Goal: Find specific page/section: Find specific page/section

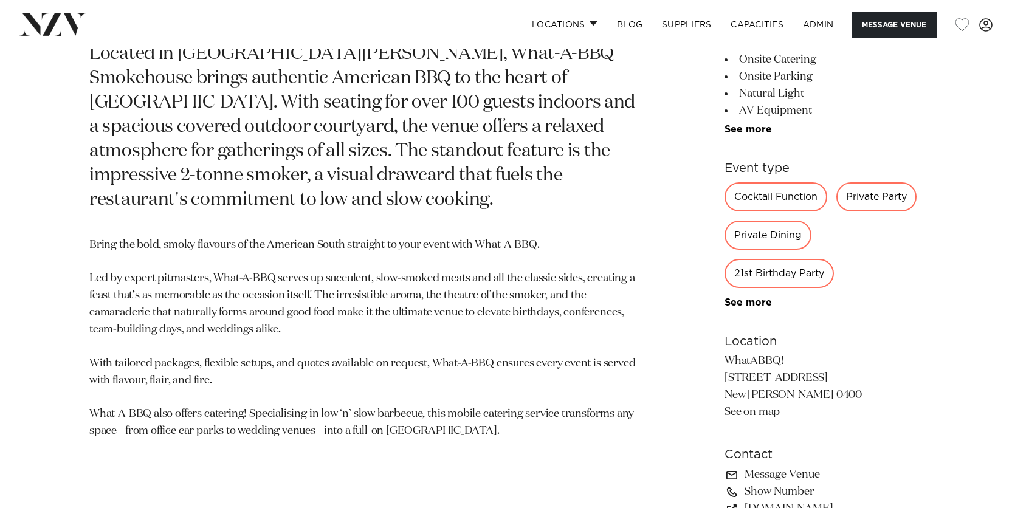
scroll to position [628, 0]
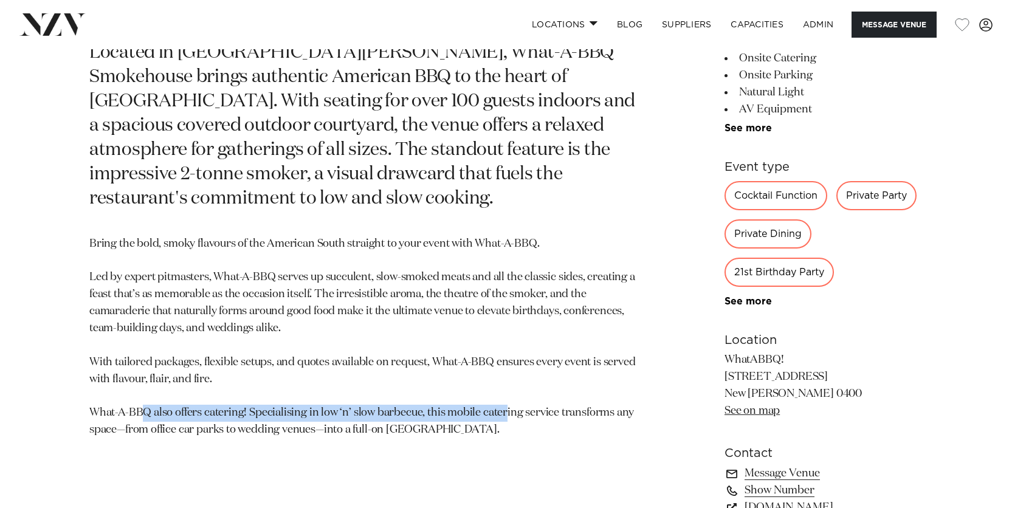
drag, startPoint x: 145, startPoint y: 389, endPoint x: 504, endPoint y: 387, distance: 359.1
click at [506, 388] on p "Bring the bold, smoky flavours of the American South straight to your event wit…" at bounding box center [363, 338] width 549 height 204
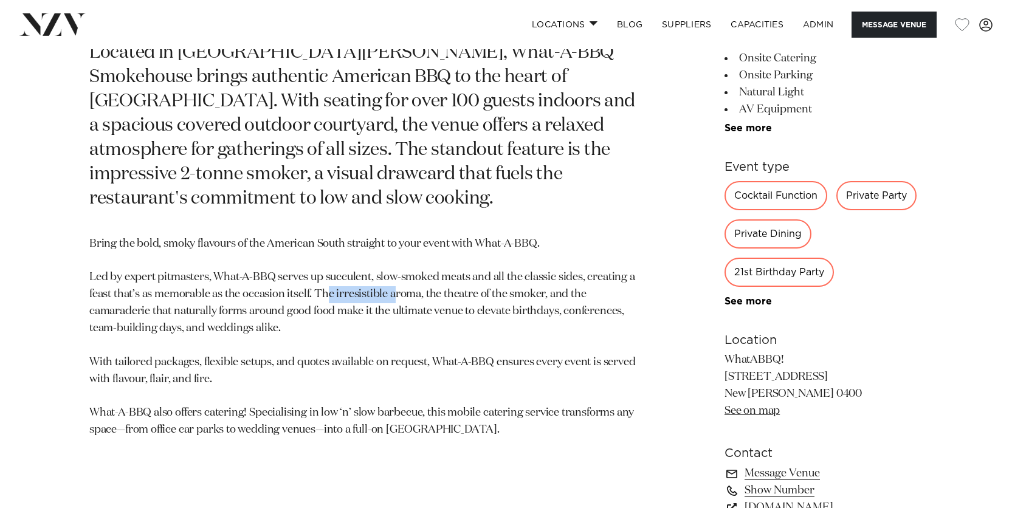
drag, startPoint x: 396, startPoint y: 272, endPoint x: 326, endPoint y: 269, distance: 69.9
click at [326, 269] on p "Bring the bold, smoky flavours of the American South straight to your event wit…" at bounding box center [363, 338] width 549 height 204
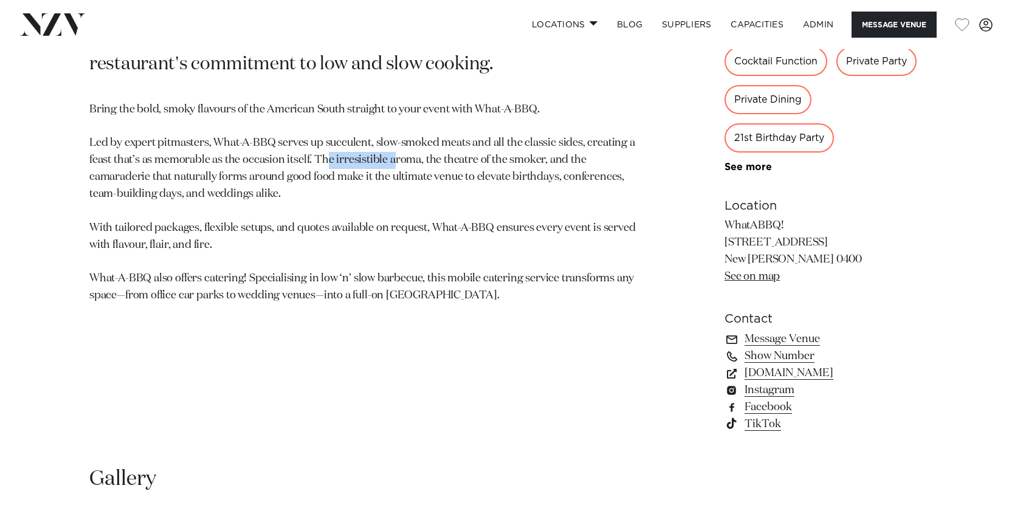
scroll to position [761, 0]
click at [777, 373] on link "what-a-bbq.co.nz" at bounding box center [823, 373] width 198 height 17
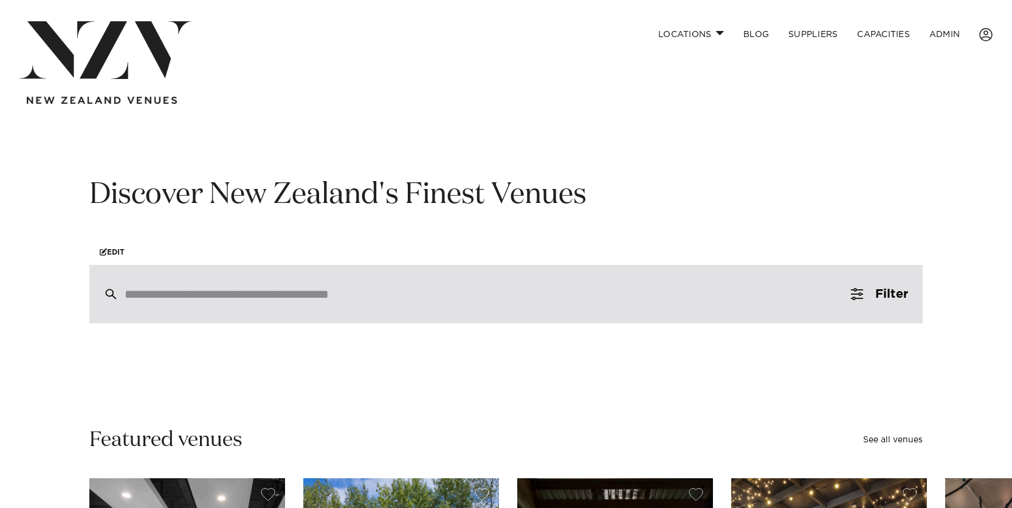
click at [249, 294] on input "search" at bounding box center [480, 293] width 711 height 13
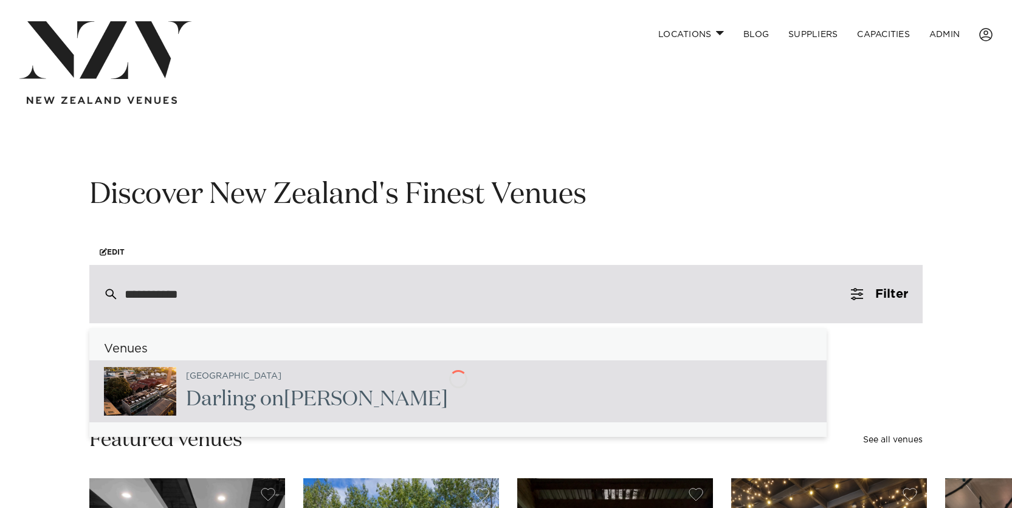
type input "**********"
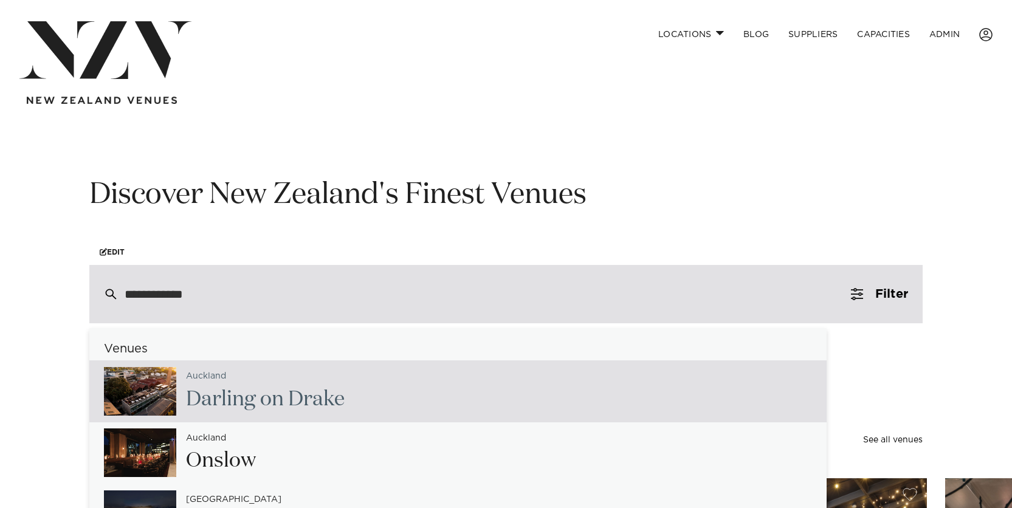
click at [266, 382] on div "Aucklan d Darling on D rake" at bounding box center [260, 391] width 168 height 50
type input "**********"
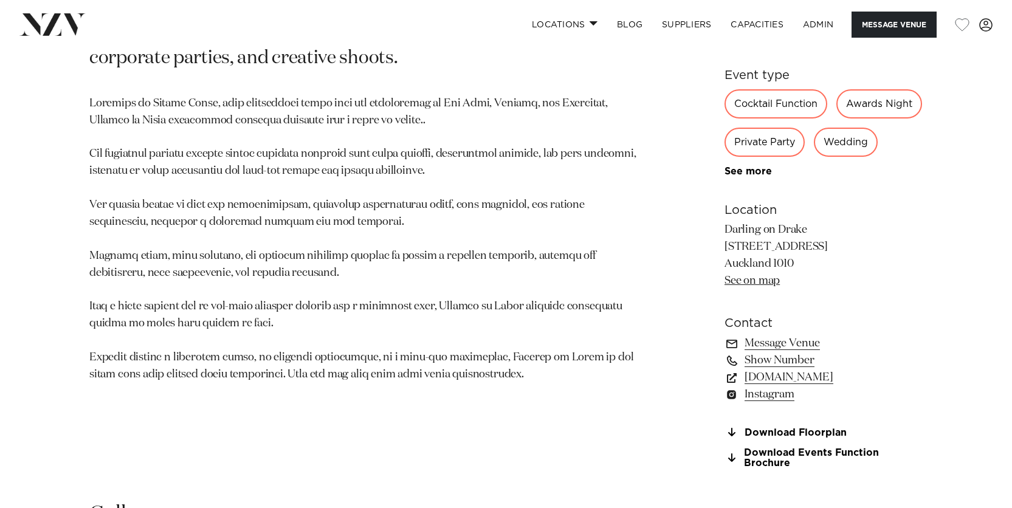
scroll to position [720, 0]
click at [785, 385] on link "[DOMAIN_NAME]" at bounding box center [823, 376] width 198 height 17
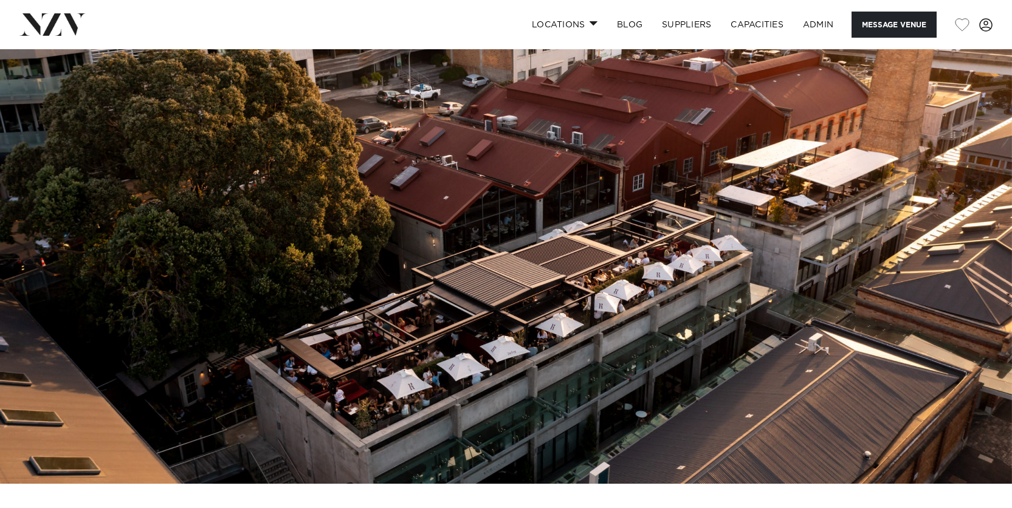
scroll to position [0, 0]
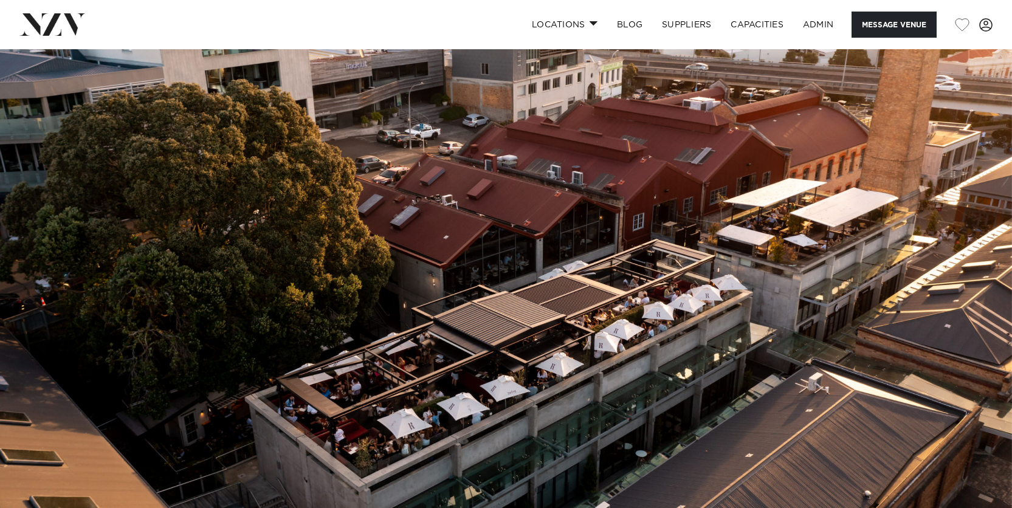
click at [48, 38] on nav "Locations [GEOGRAPHIC_DATA] [GEOGRAPHIC_DATA] [GEOGRAPHIC_DATA] [GEOGRAPHIC_DAT…" at bounding box center [506, 24] width 1012 height 49
click at [52, 23] on img at bounding box center [52, 24] width 66 height 22
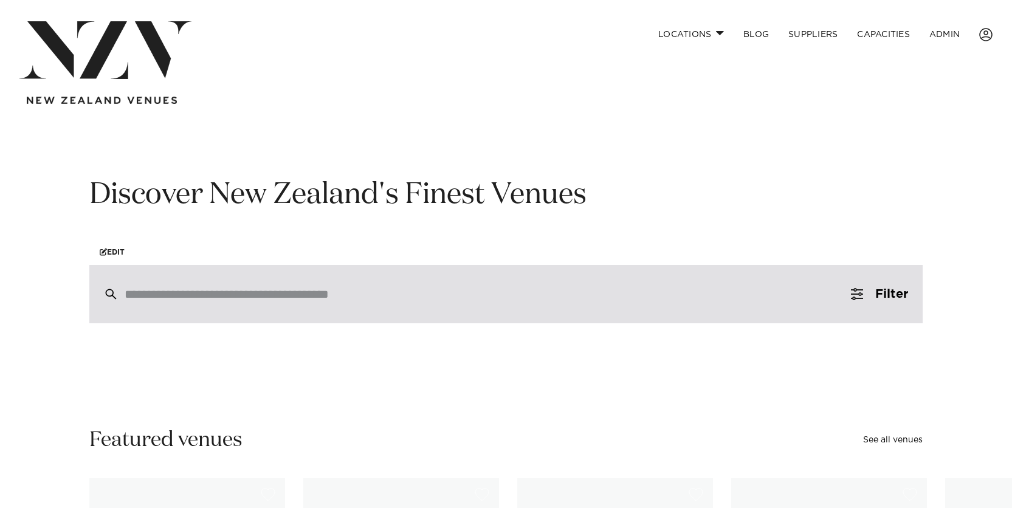
click at [366, 290] on input "search" at bounding box center [480, 293] width 711 height 13
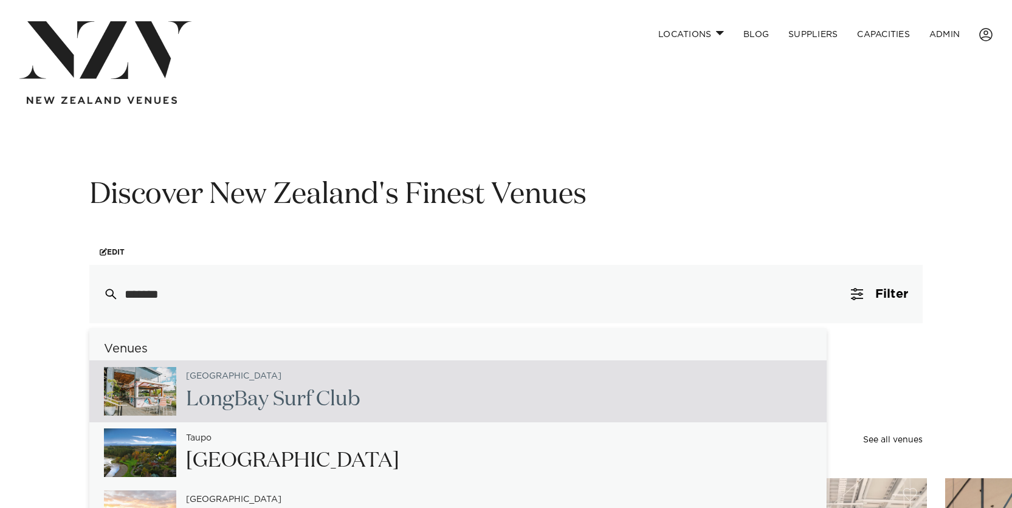
type input "*******"
